Goal: Task Accomplishment & Management: Manage account settings

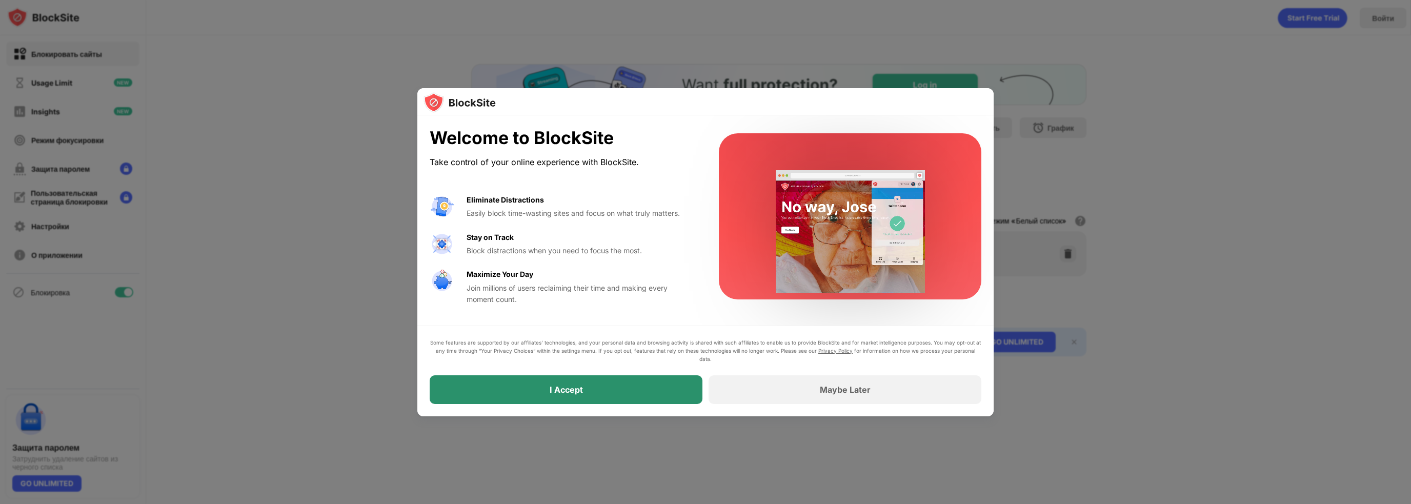
click at [658, 391] on div "I Accept" at bounding box center [566, 389] width 273 height 29
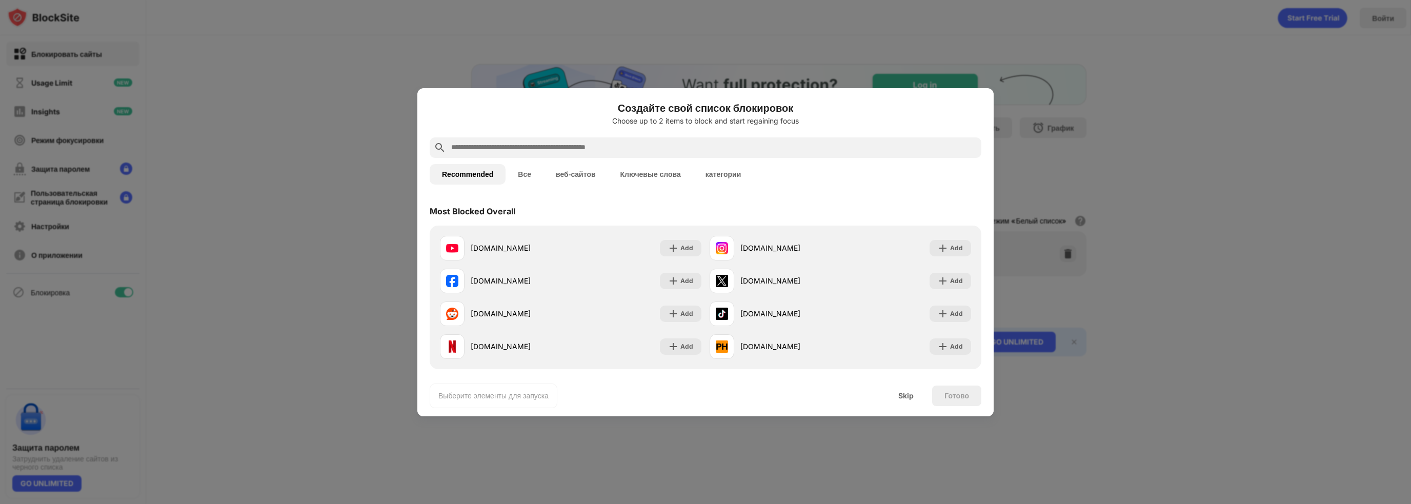
click at [906, 395] on div "Skip" at bounding box center [905, 396] width 15 height 8
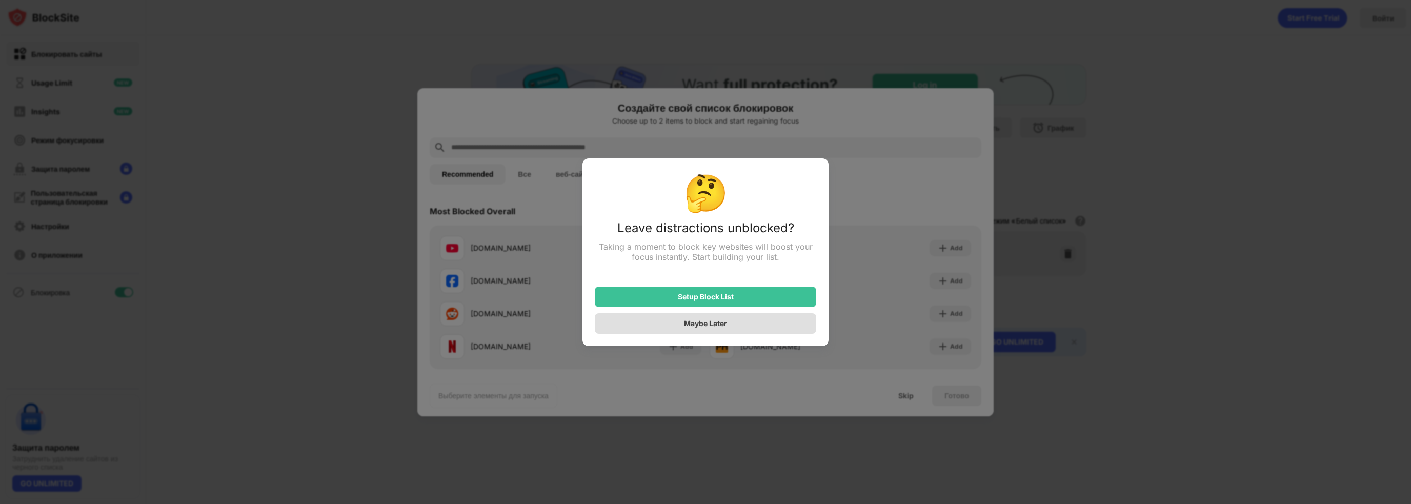
click at [725, 328] on div "Maybe Later" at bounding box center [705, 323] width 43 height 9
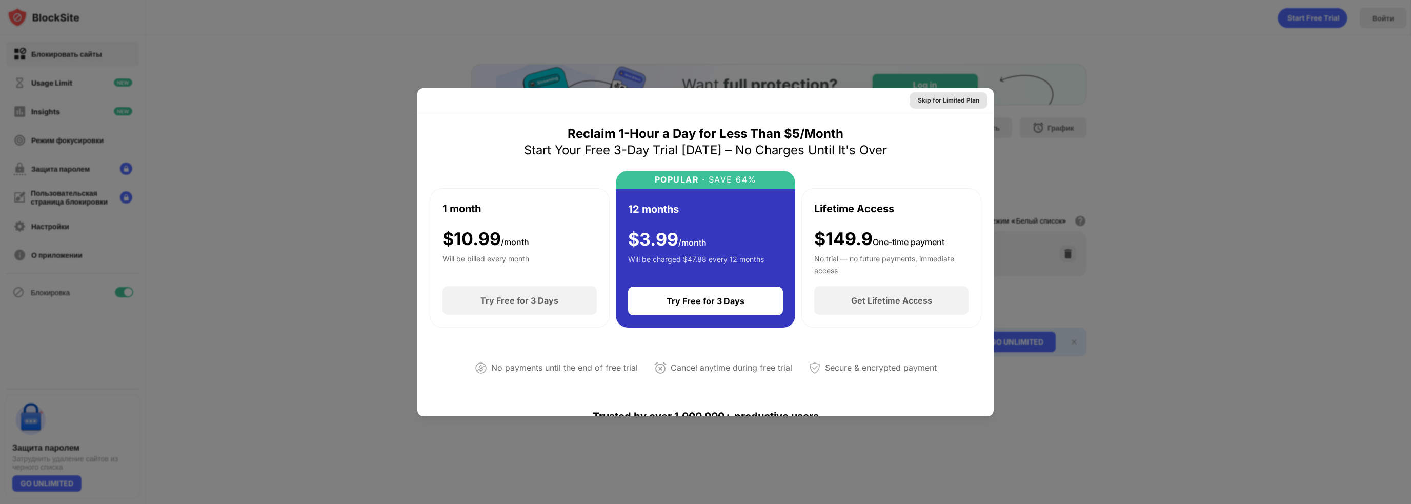
click at [940, 100] on div "Skip for Limited Plan" at bounding box center [949, 100] width 62 height 10
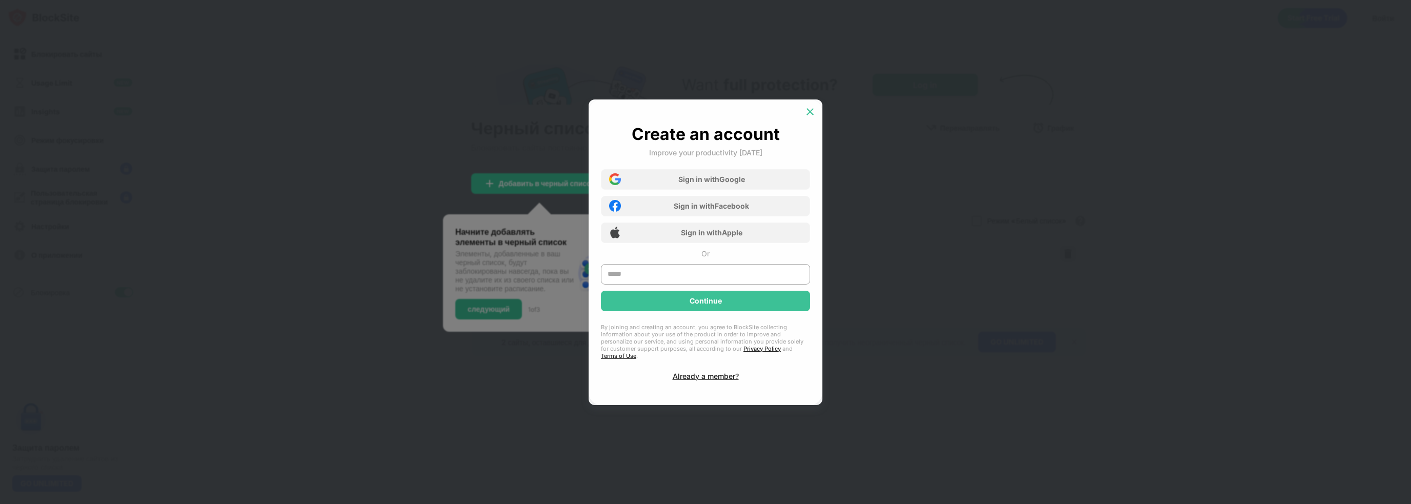
click at [816, 115] on div at bounding box center [810, 112] width 16 height 16
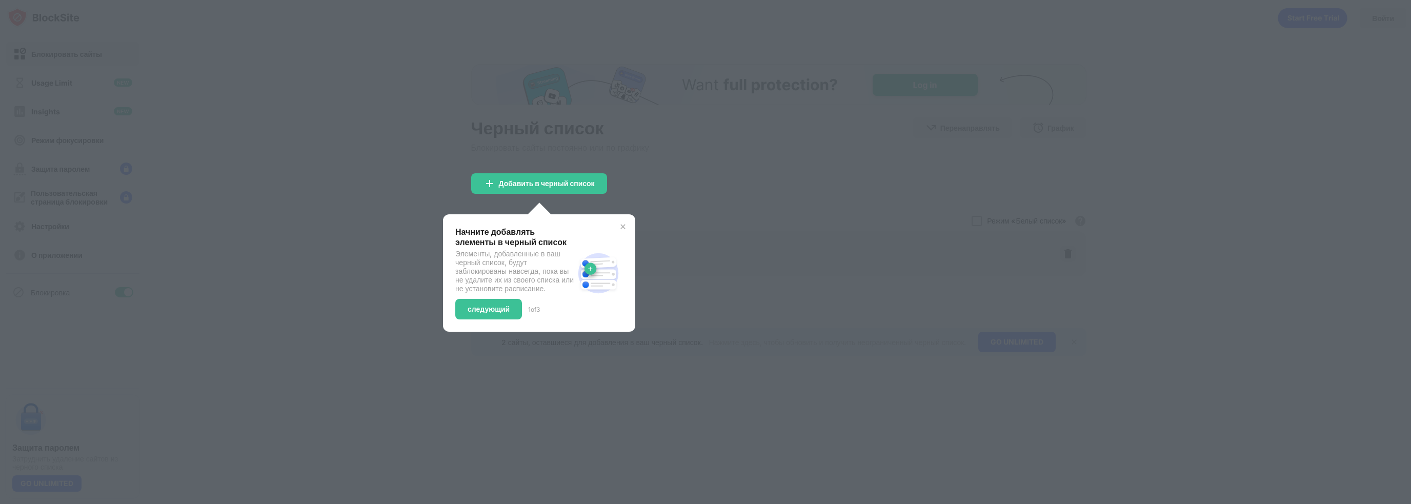
click at [624, 227] on img at bounding box center [623, 226] width 8 height 8
